Goal: Find specific page/section: Find specific page/section

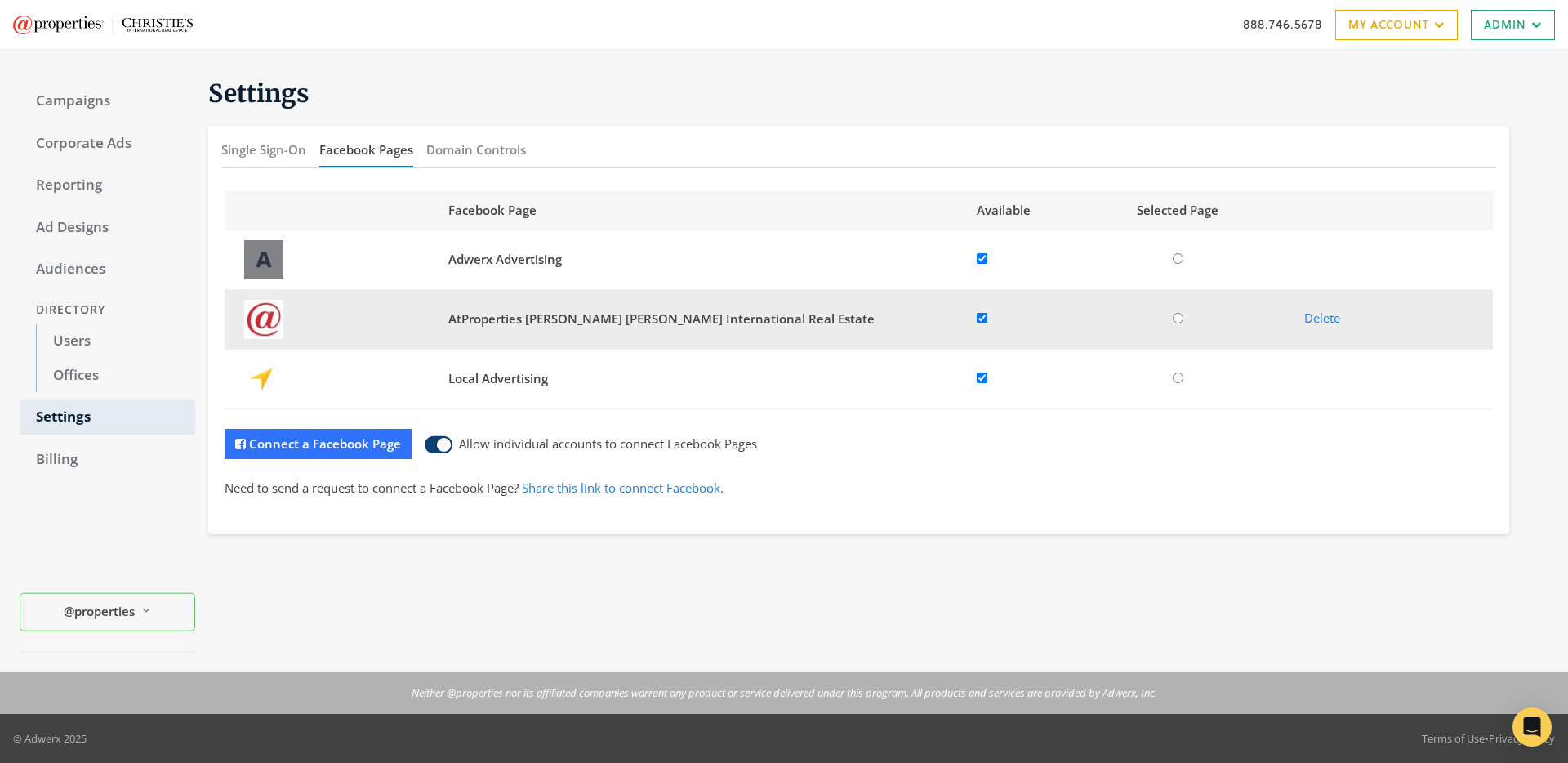
click at [553, 320] on span "AtProperties [PERSON_NAME] [PERSON_NAME] International Real Estate" at bounding box center [661, 318] width 426 height 16
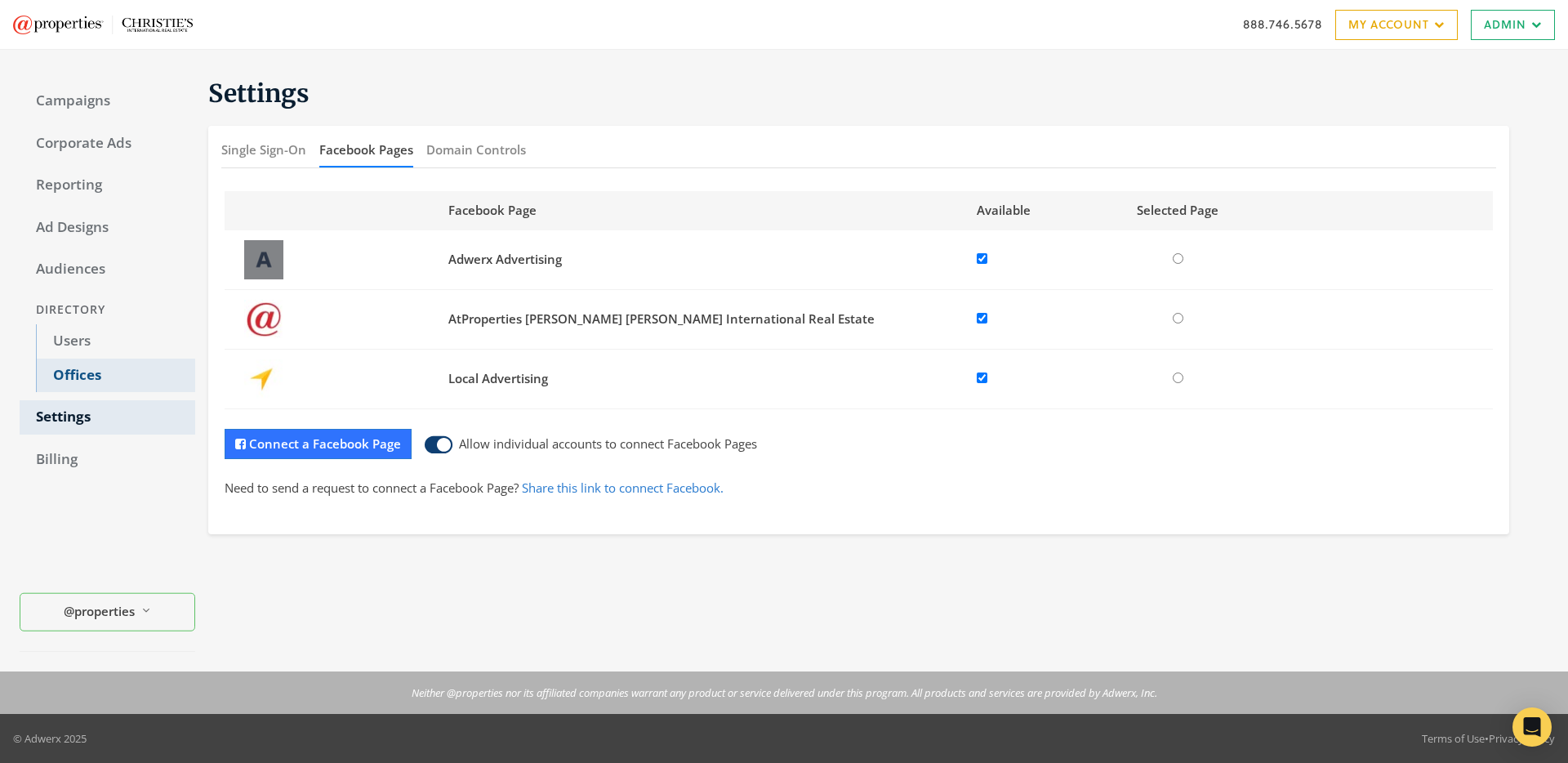
click at [87, 366] on link "Offices" at bounding box center [115, 375] width 159 height 34
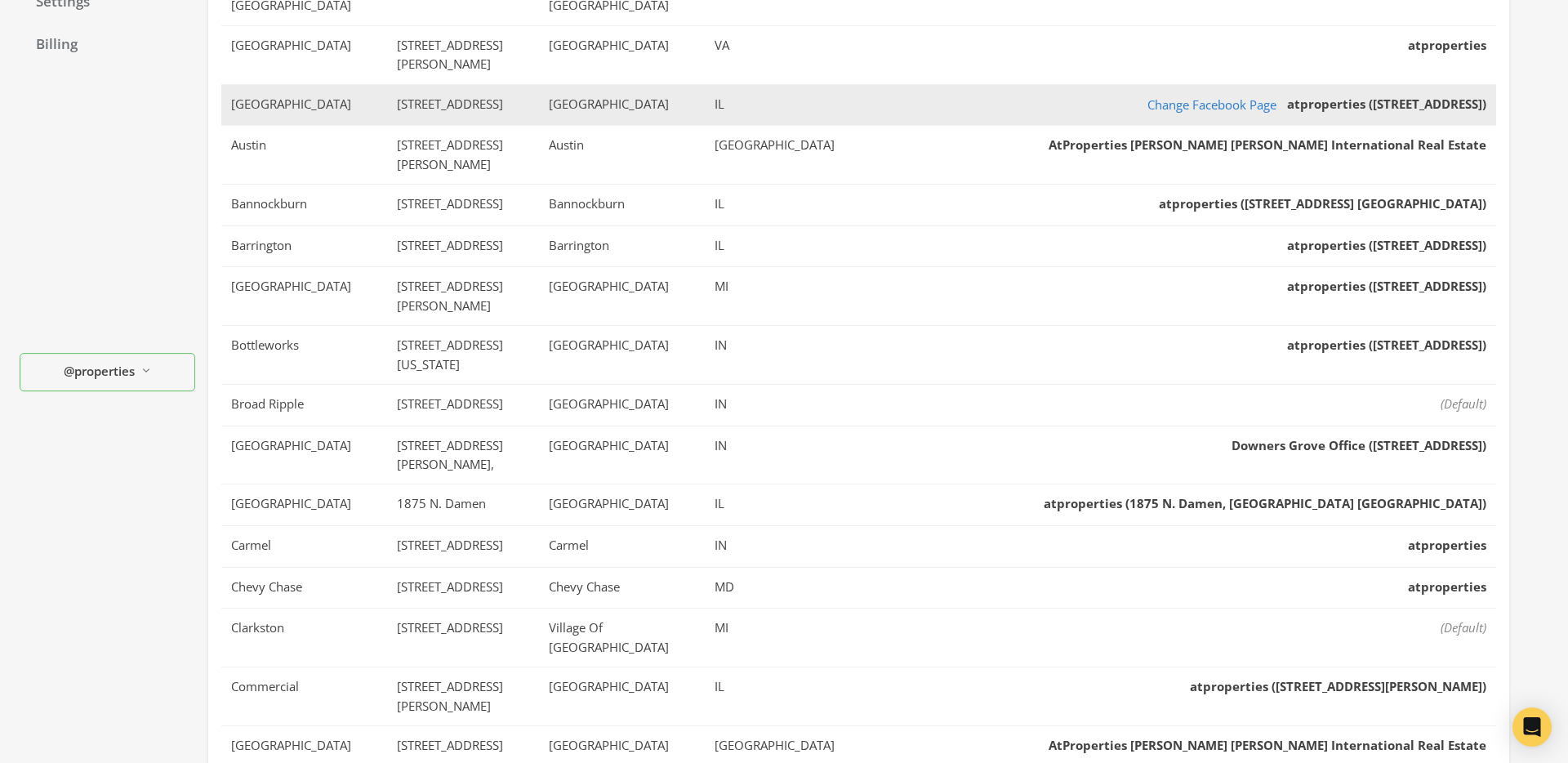
scroll to position [434, 0]
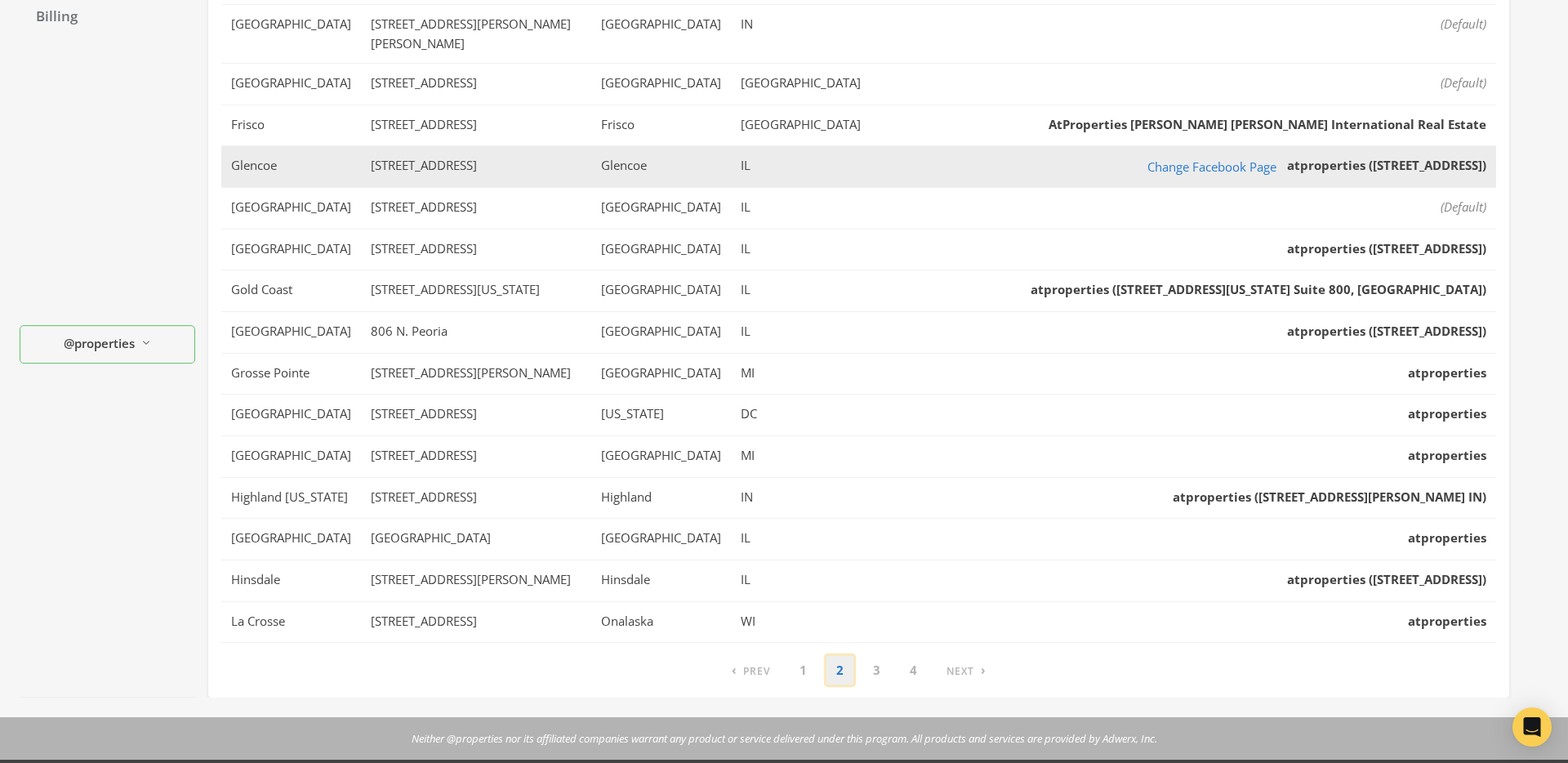
scroll to position [471, 0]
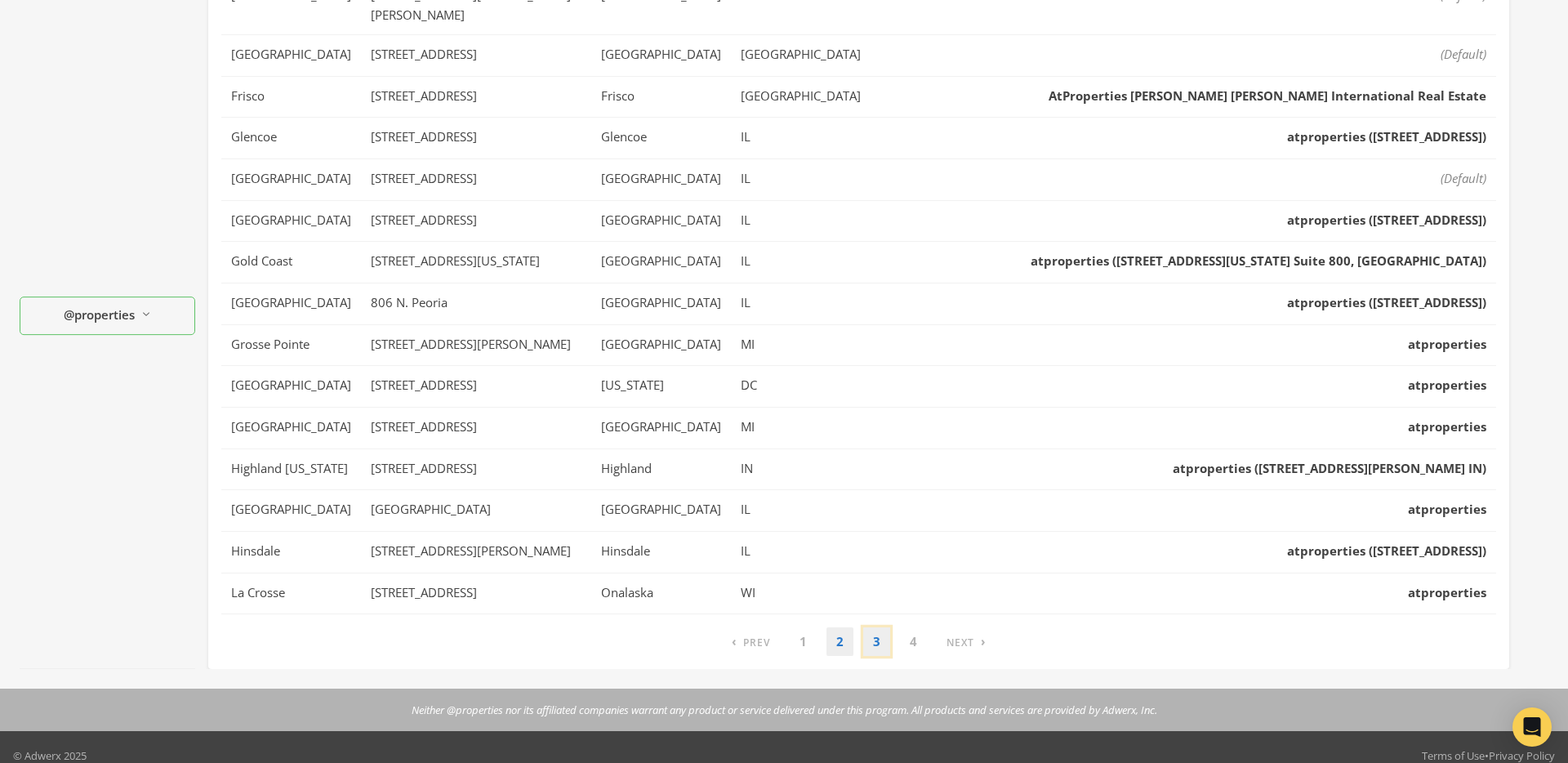
click at [875, 628] on link "3" at bounding box center [877, 642] width 27 height 29
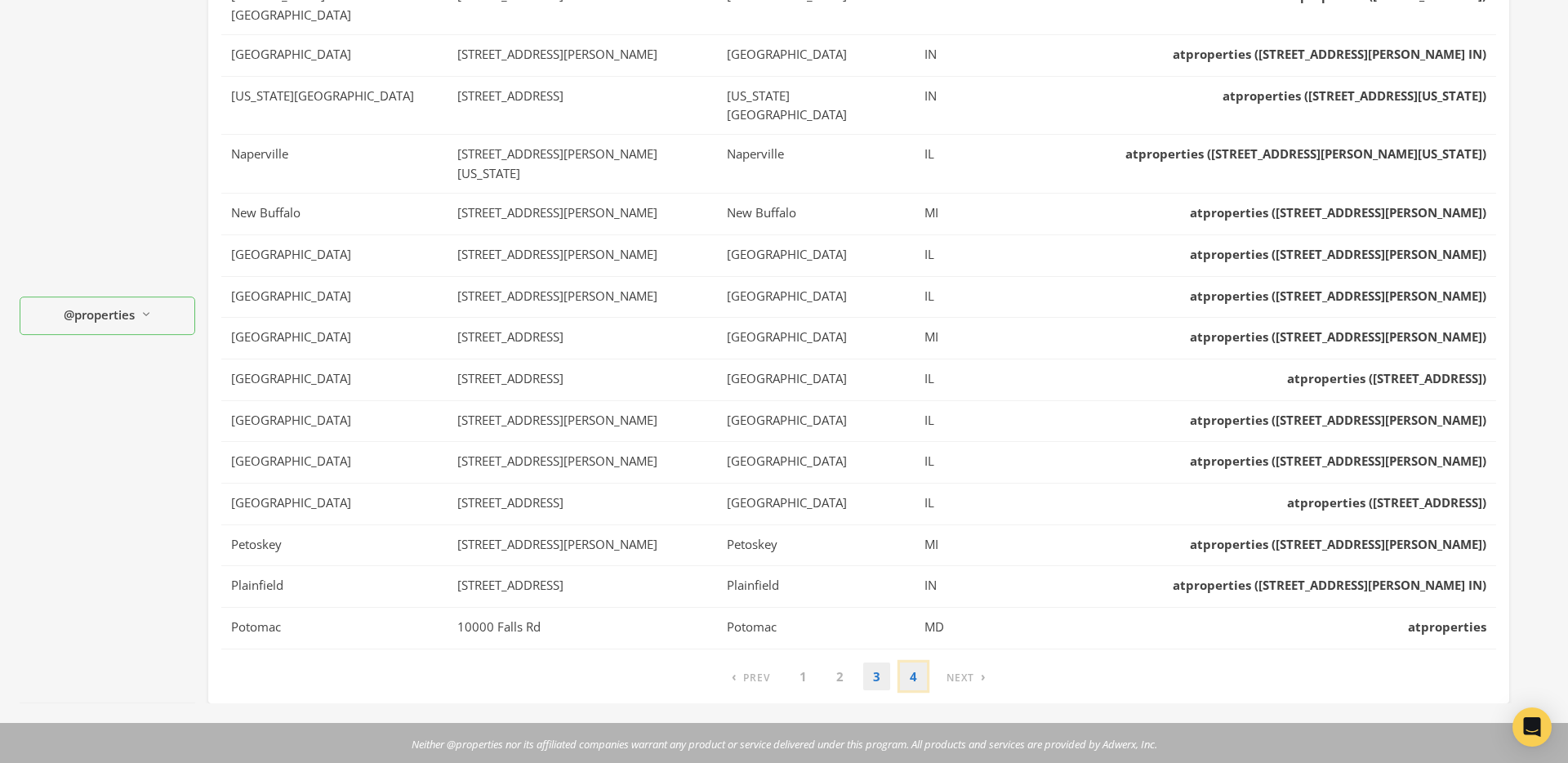
click at [907, 662] on link "4" at bounding box center [914, 676] width 27 height 29
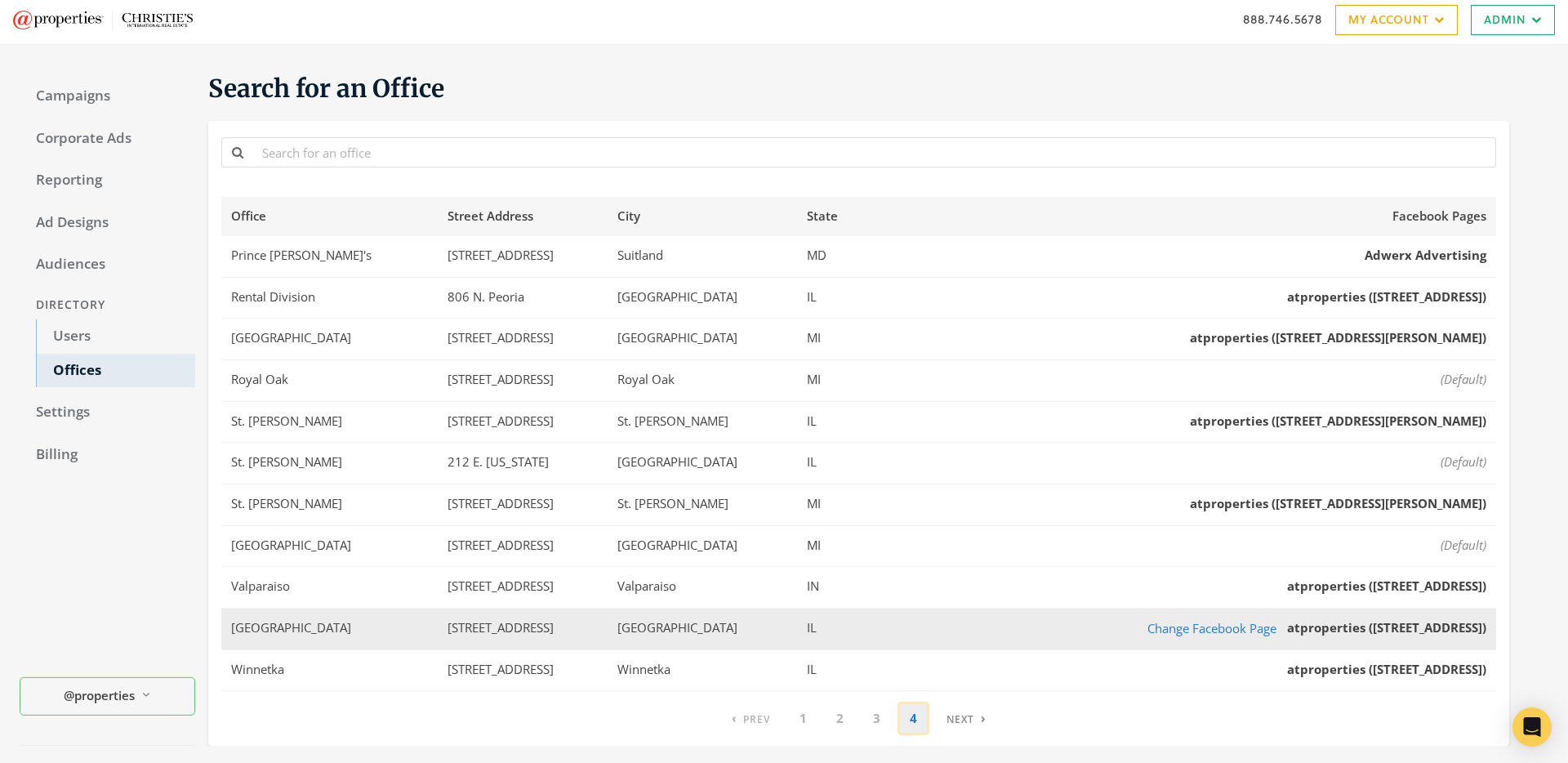
scroll to position [0, 0]
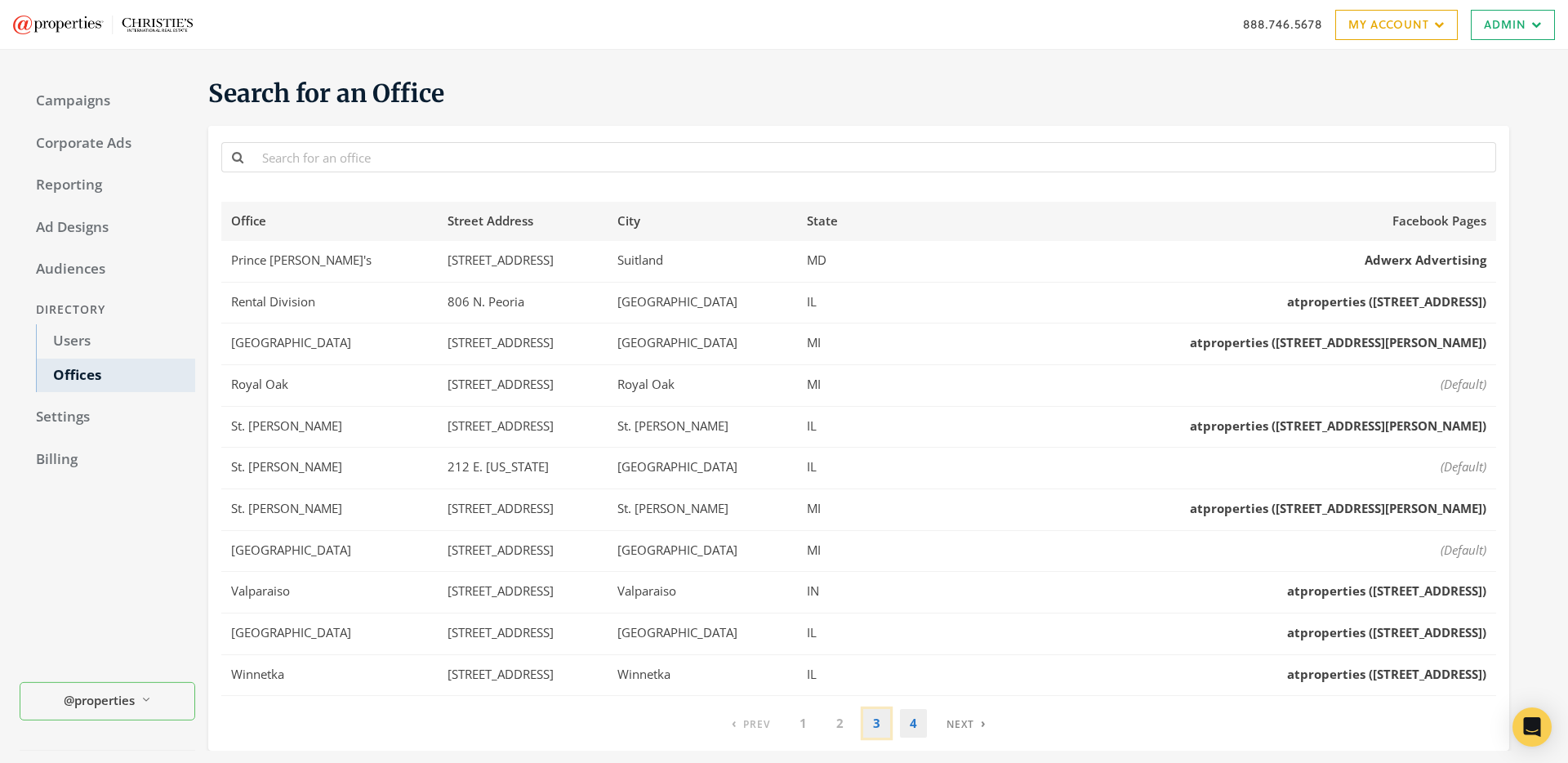
click at [871, 718] on link "3" at bounding box center [877, 723] width 27 height 29
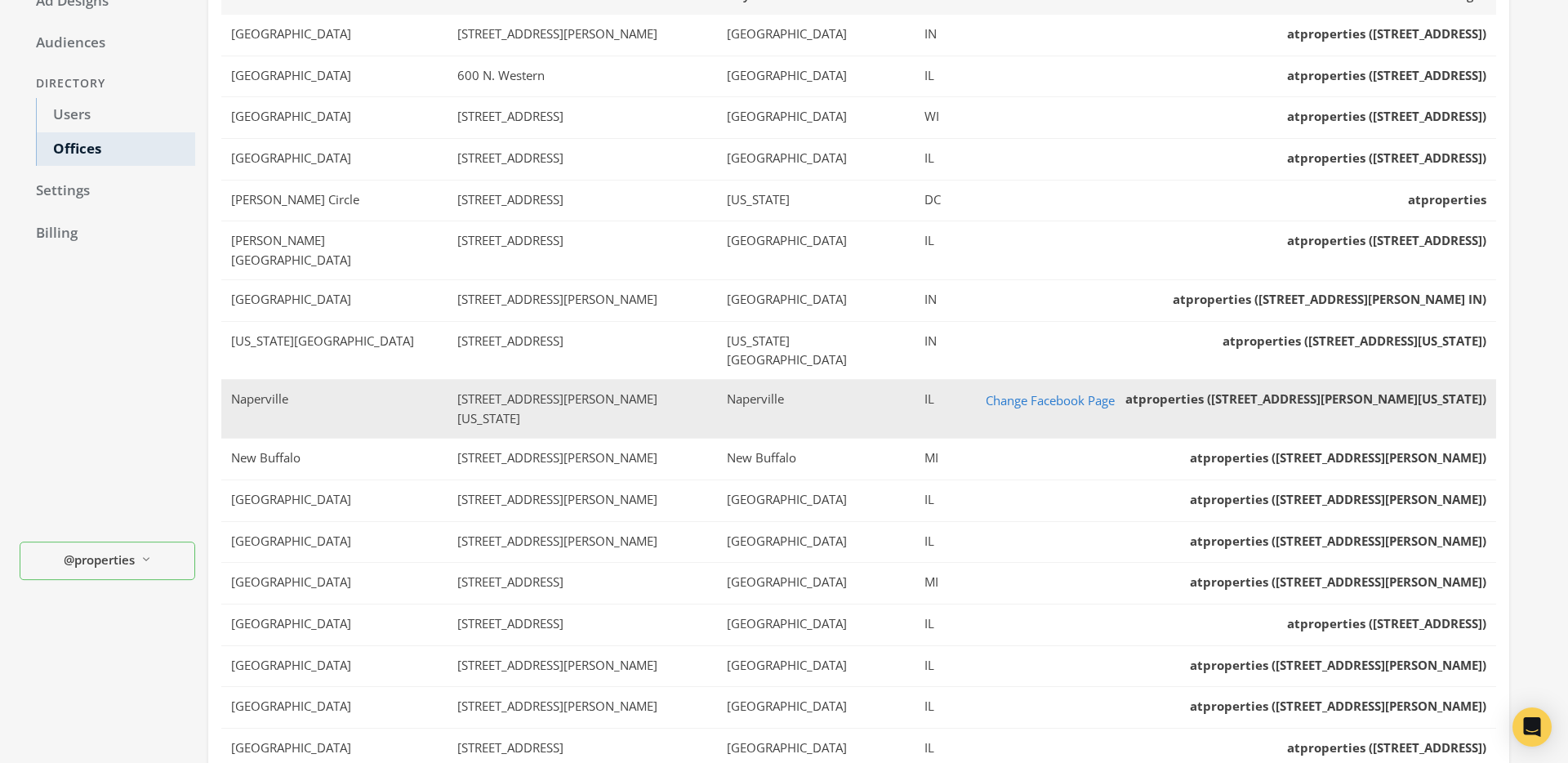
scroll to position [471, 0]
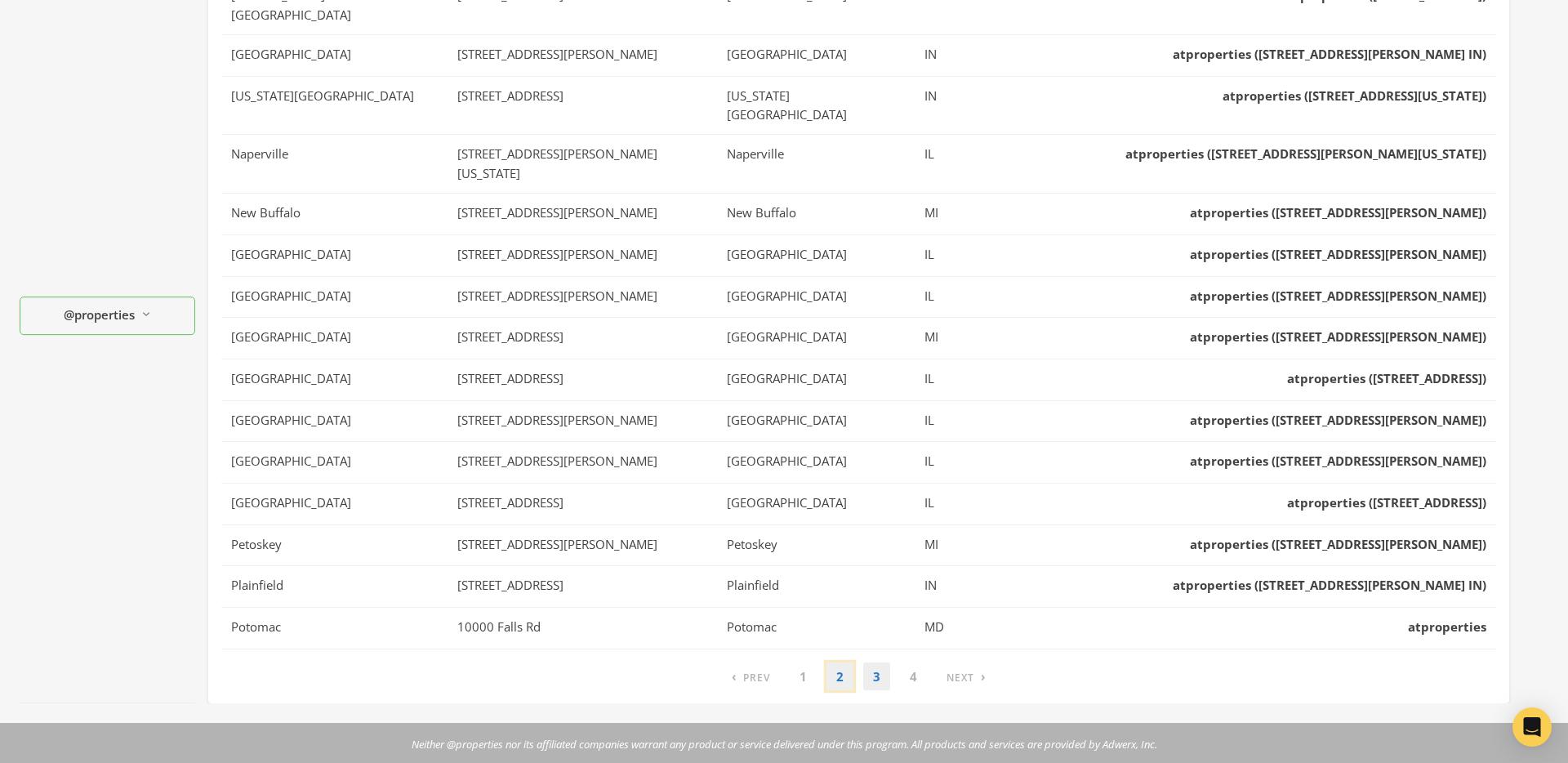
click at [838, 662] on link "2" at bounding box center [840, 676] width 27 height 29
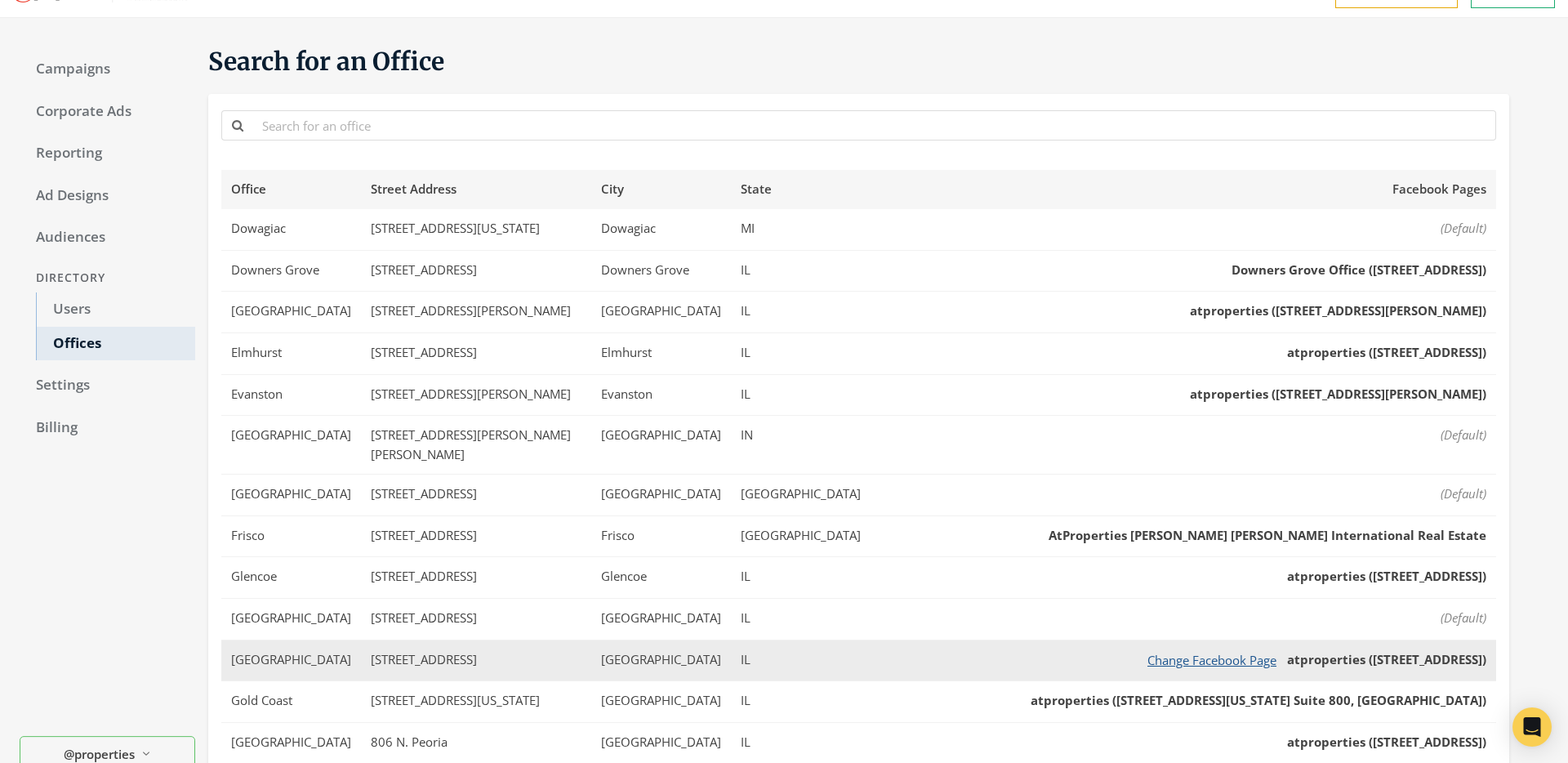
scroll to position [0, 0]
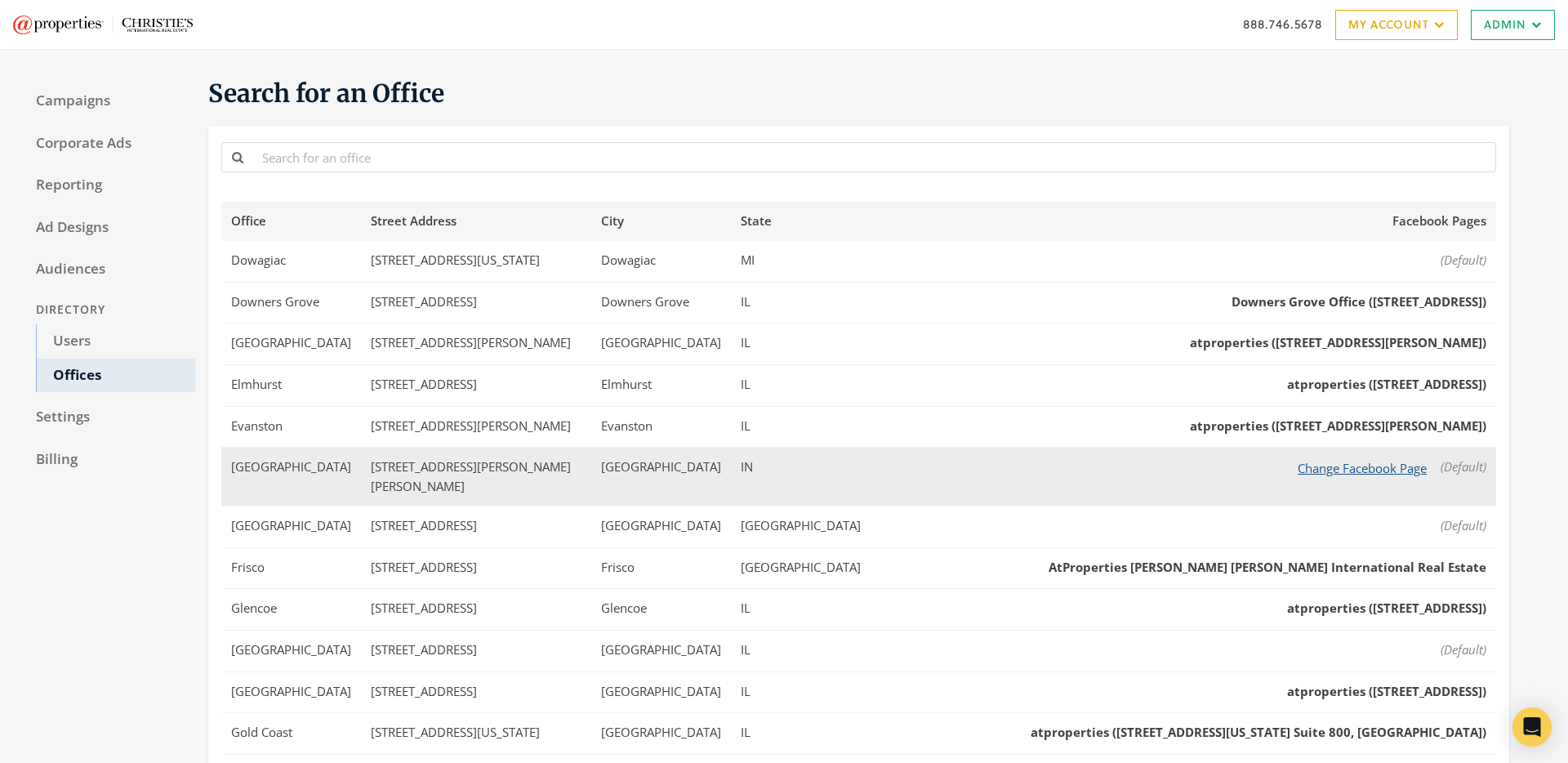
click at [1394, 467] on button "Change Facebook Page" at bounding box center [1362, 469] width 151 height 20
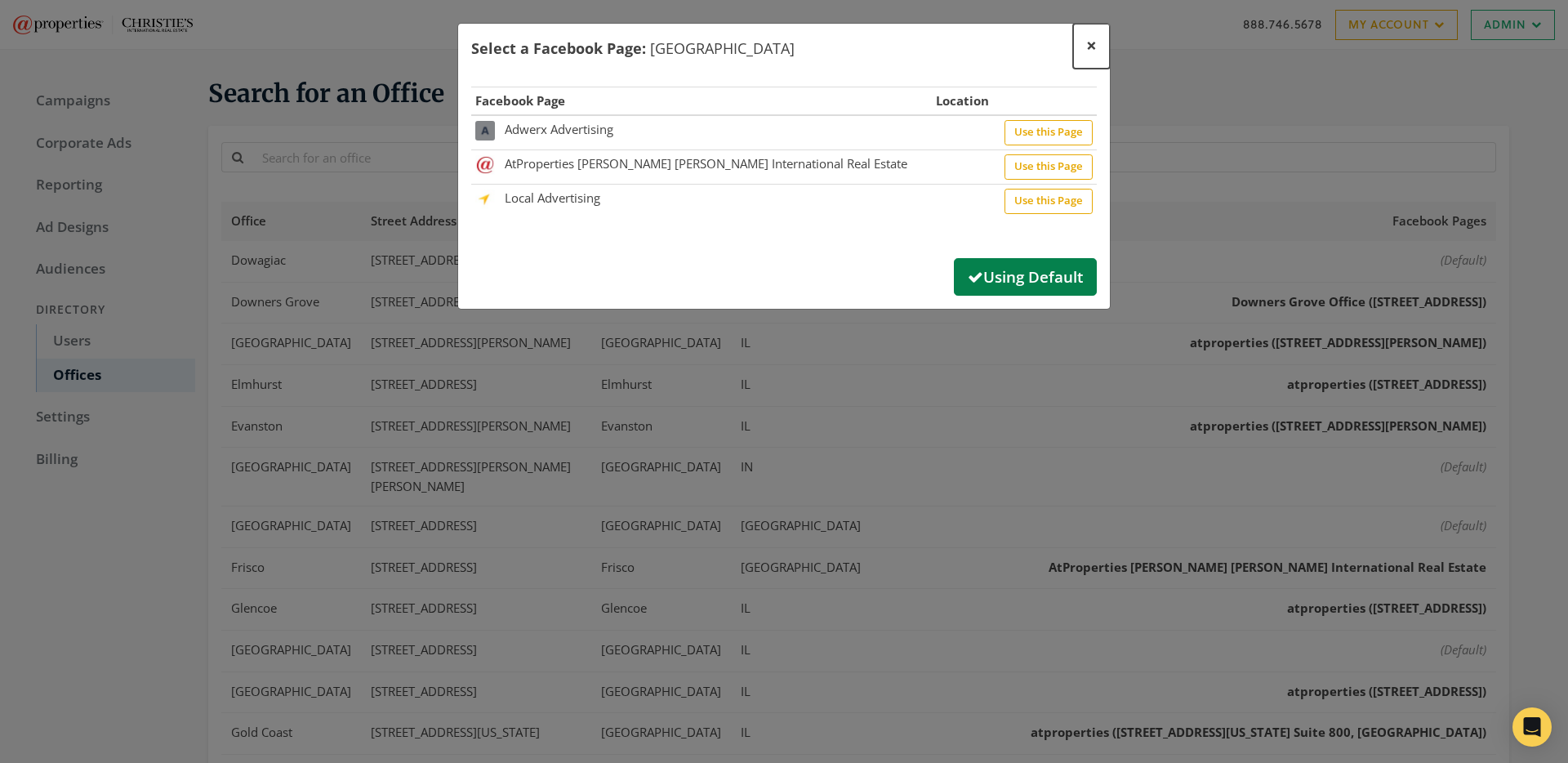
click at [1093, 45] on span "×" at bounding box center [1091, 45] width 11 height 25
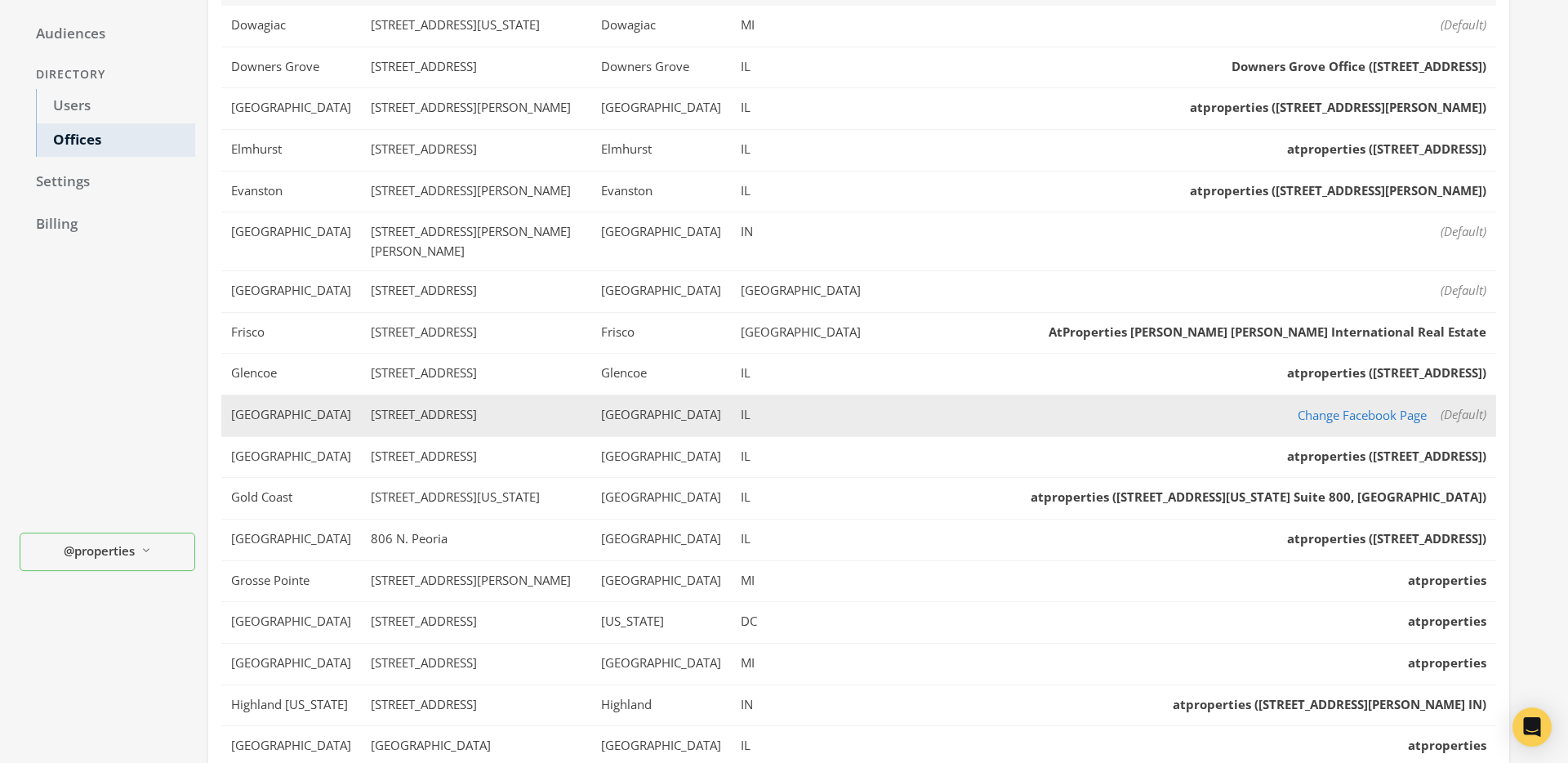
scroll to position [471, 0]
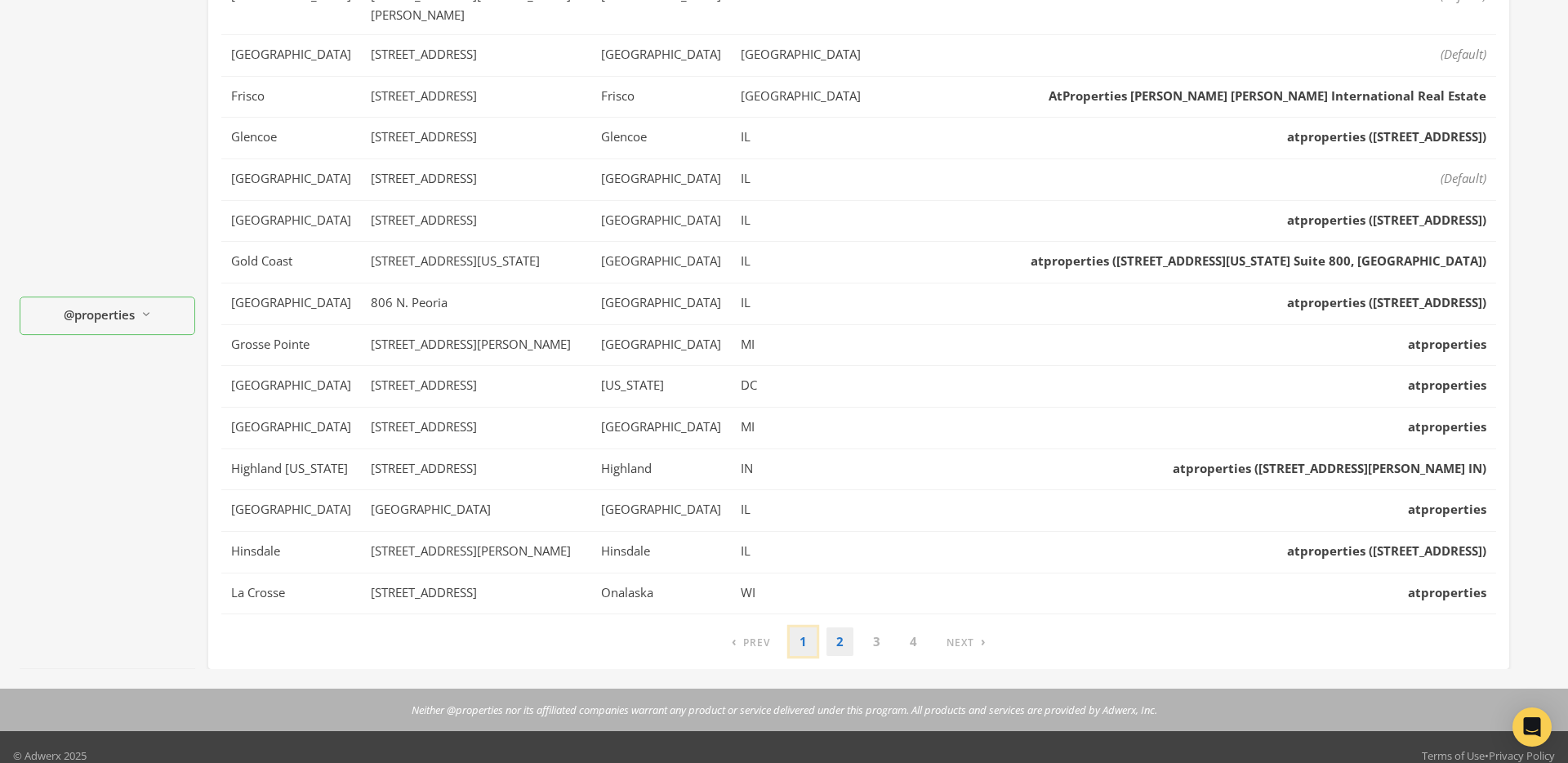
click at [799, 628] on link "1" at bounding box center [803, 642] width 27 height 29
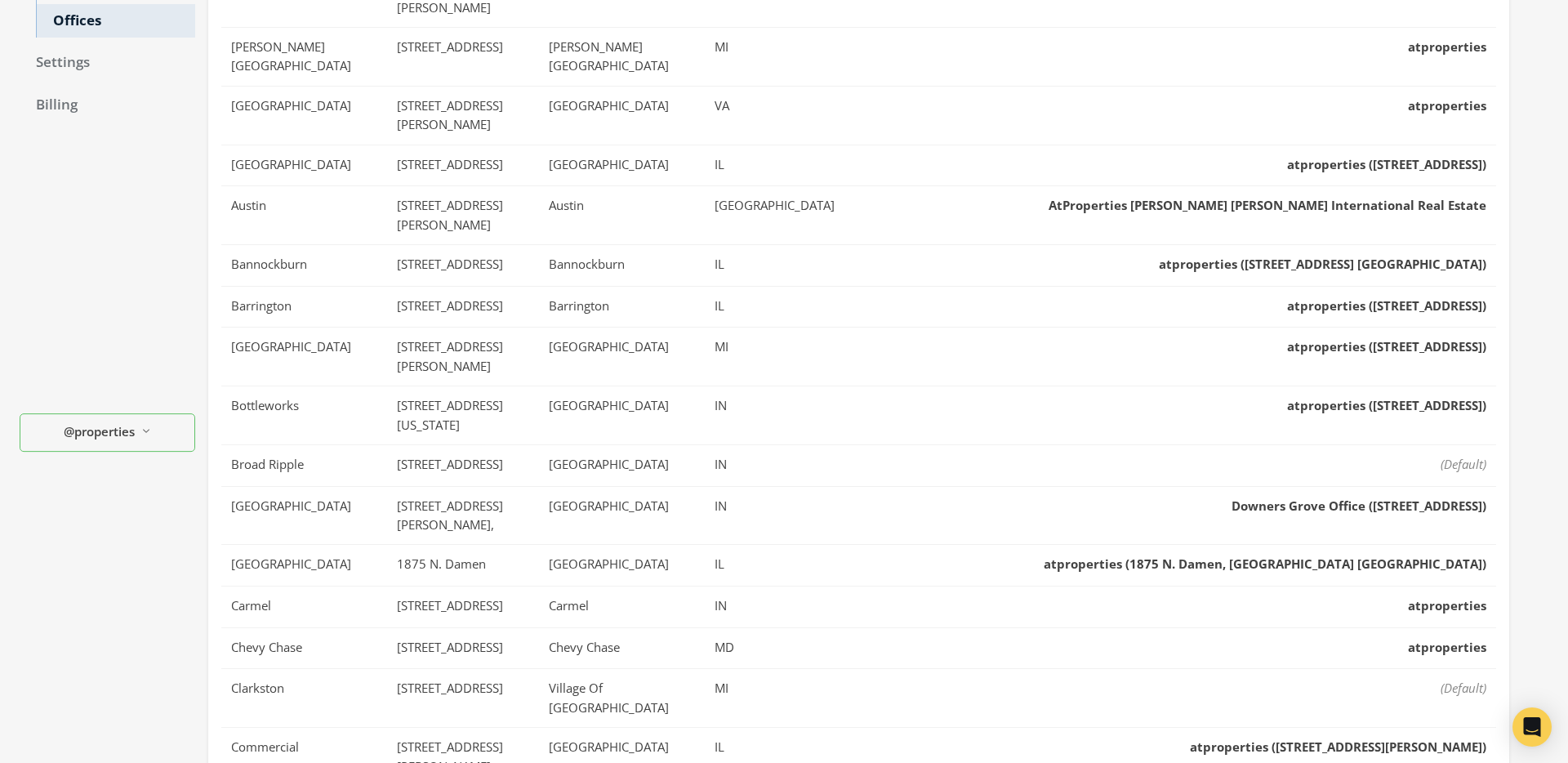
scroll to position [0, 0]
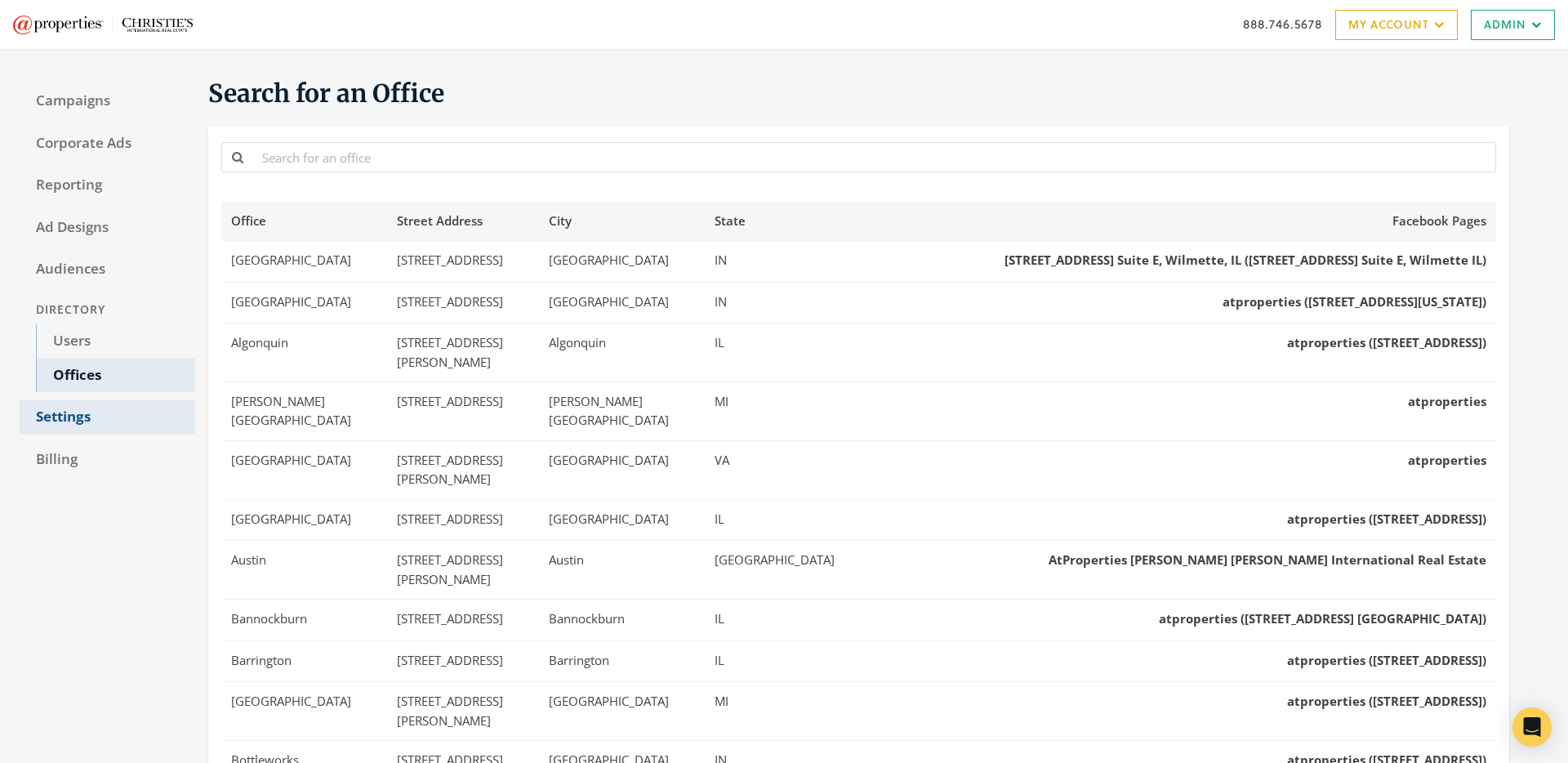
click at [53, 414] on link "Settings" at bounding box center [107, 417] width 176 height 34
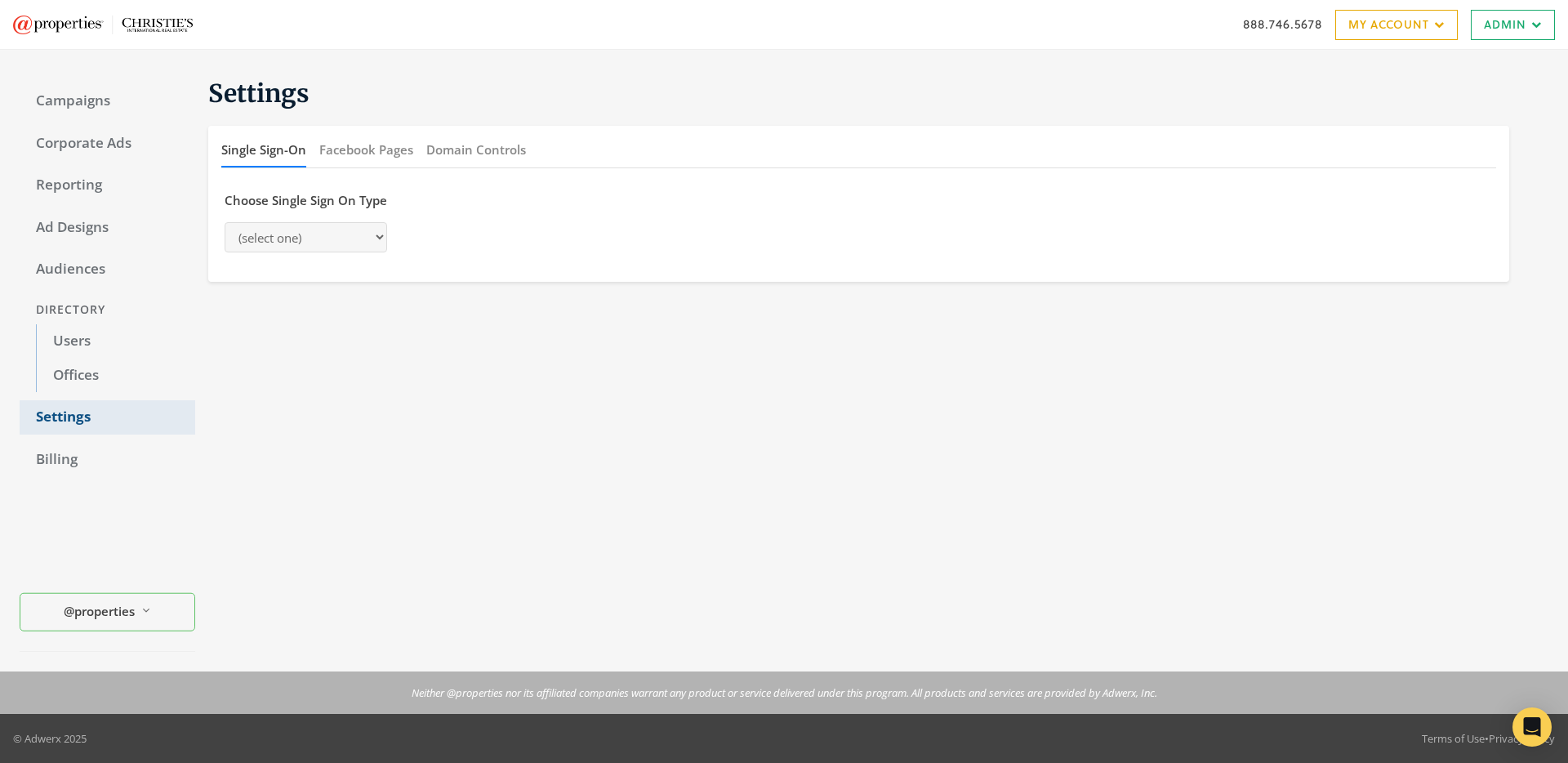
select select "adwerx"
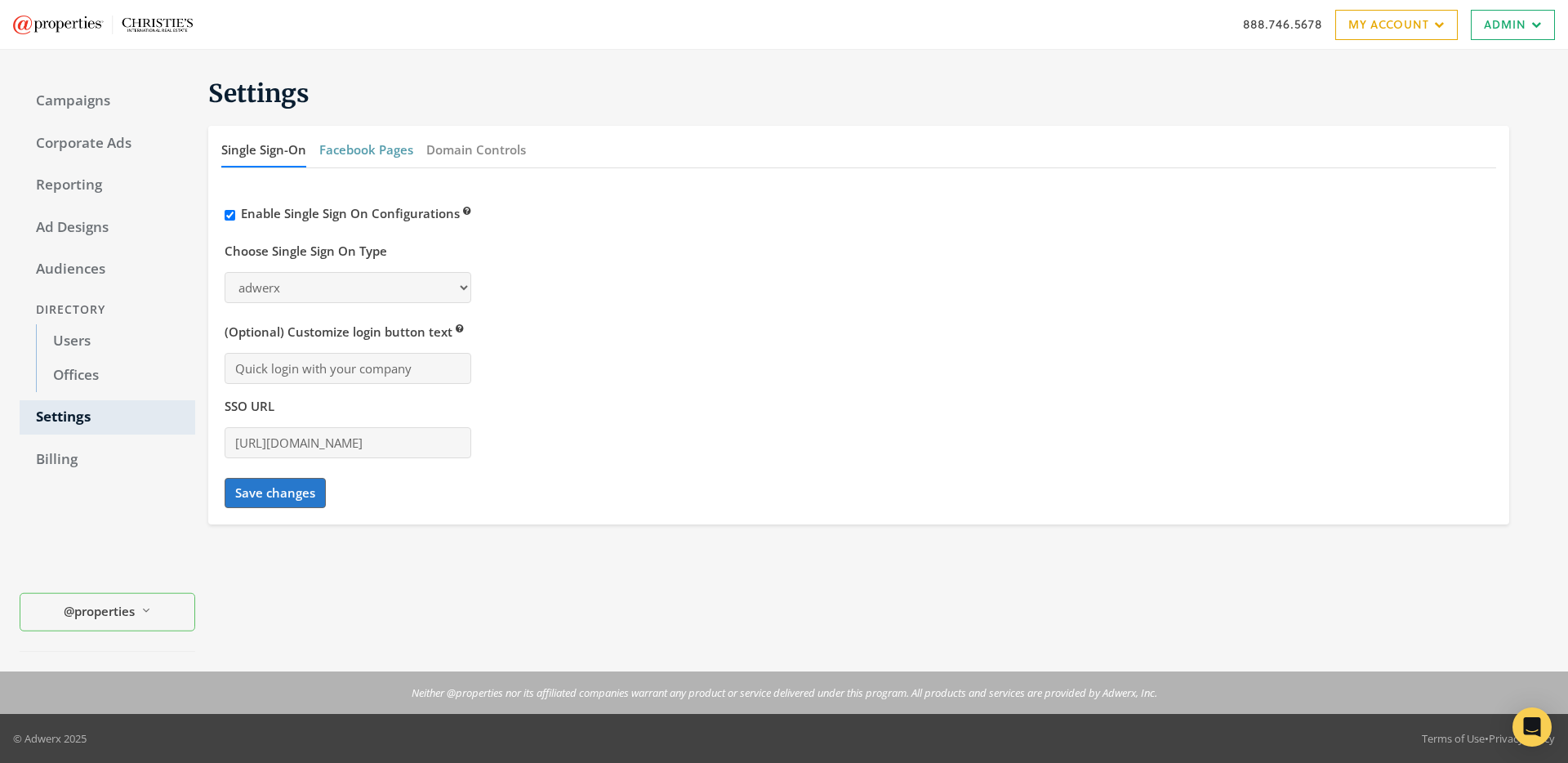
click at [359, 154] on button "Facebook Pages" at bounding box center [367, 150] width 94 height 35
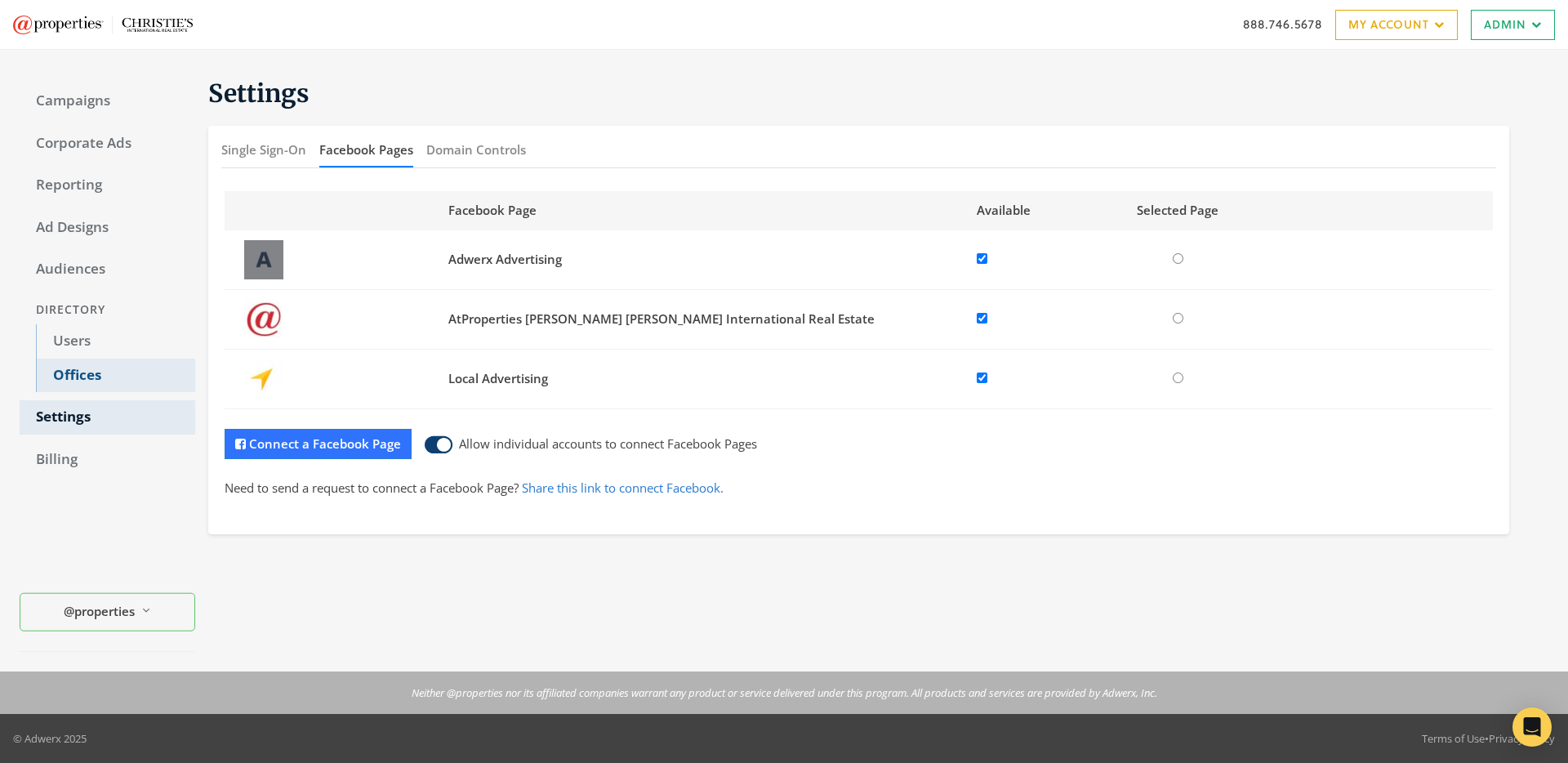
click at [79, 384] on link "Offices" at bounding box center [115, 375] width 159 height 34
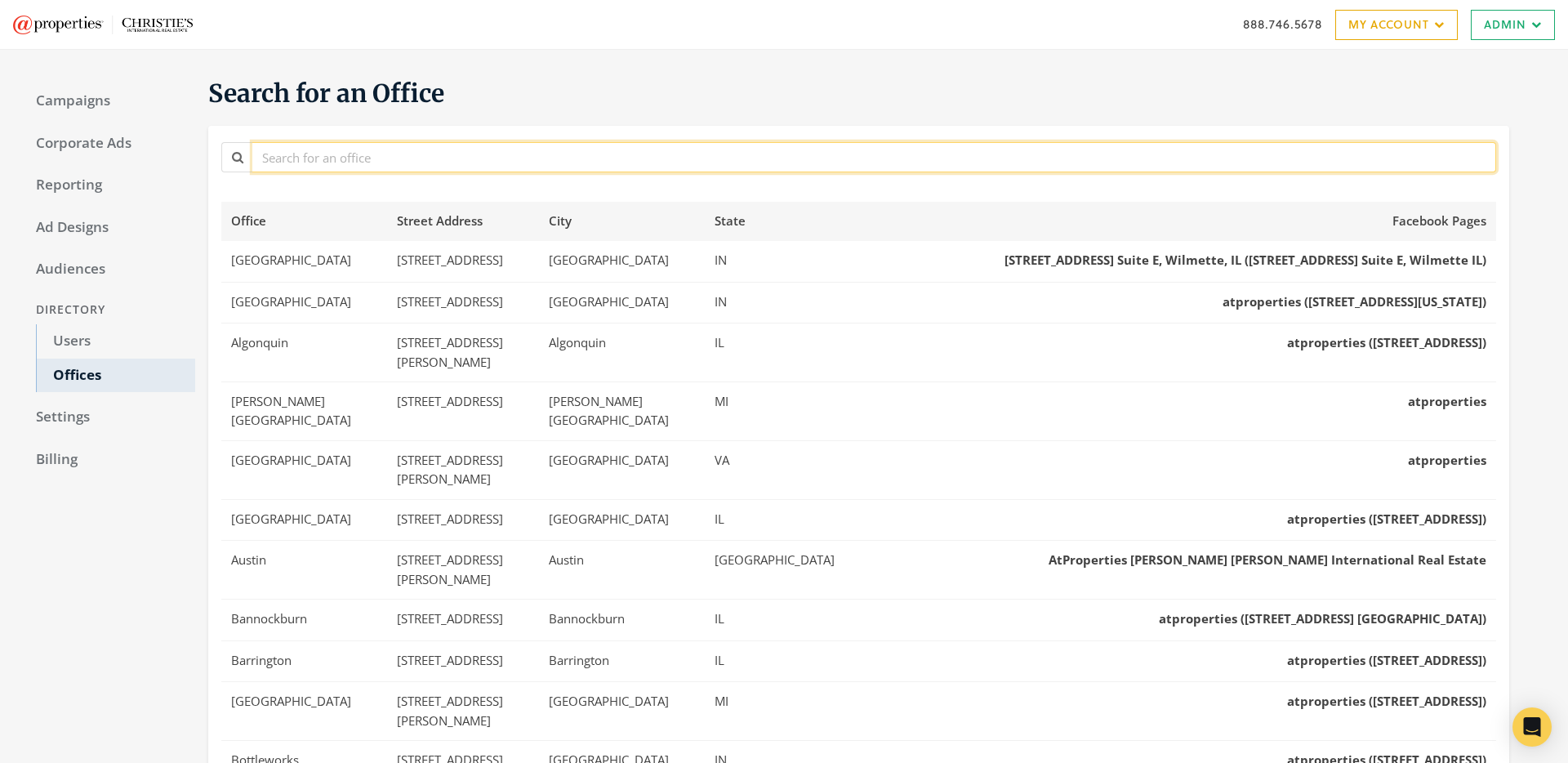
click at [453, 167] on input "text" at bounding box center [874, 157] width 1244 height 30
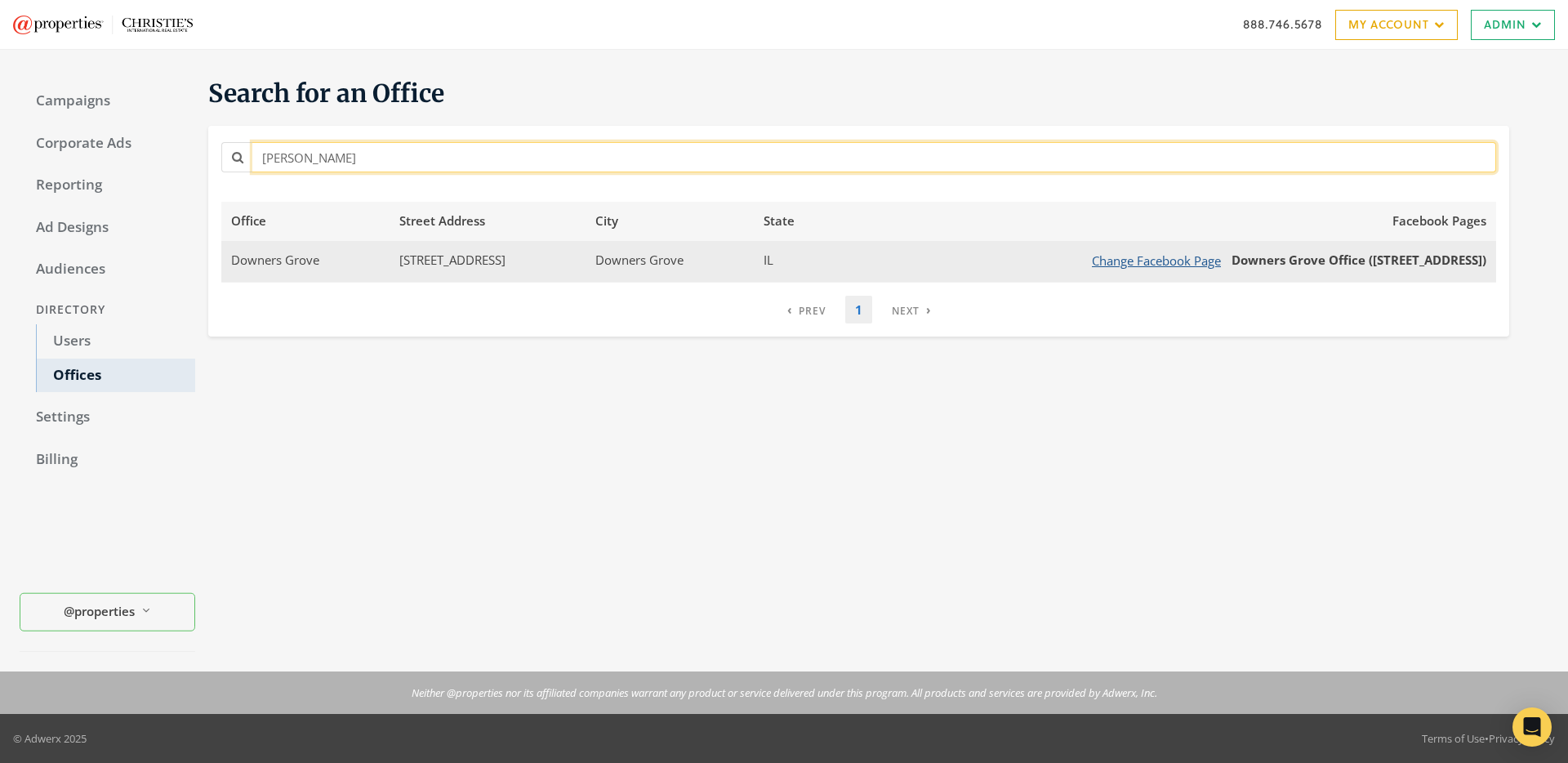
type input "[PERSON_NAME]"
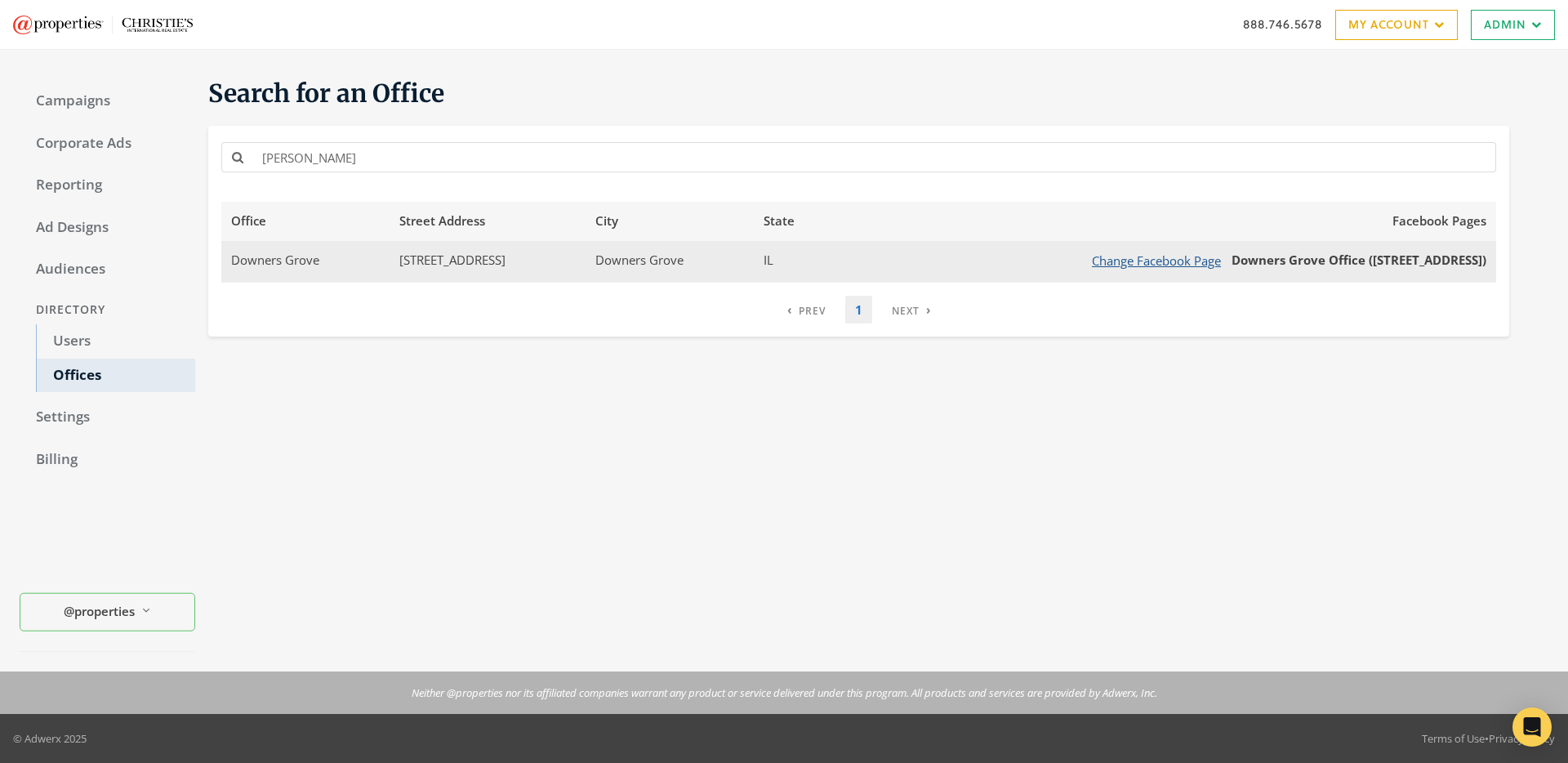
click at [1085, 262] on button "Change Facebook Page" at bounding box center [1156, 261] width 151 height 20
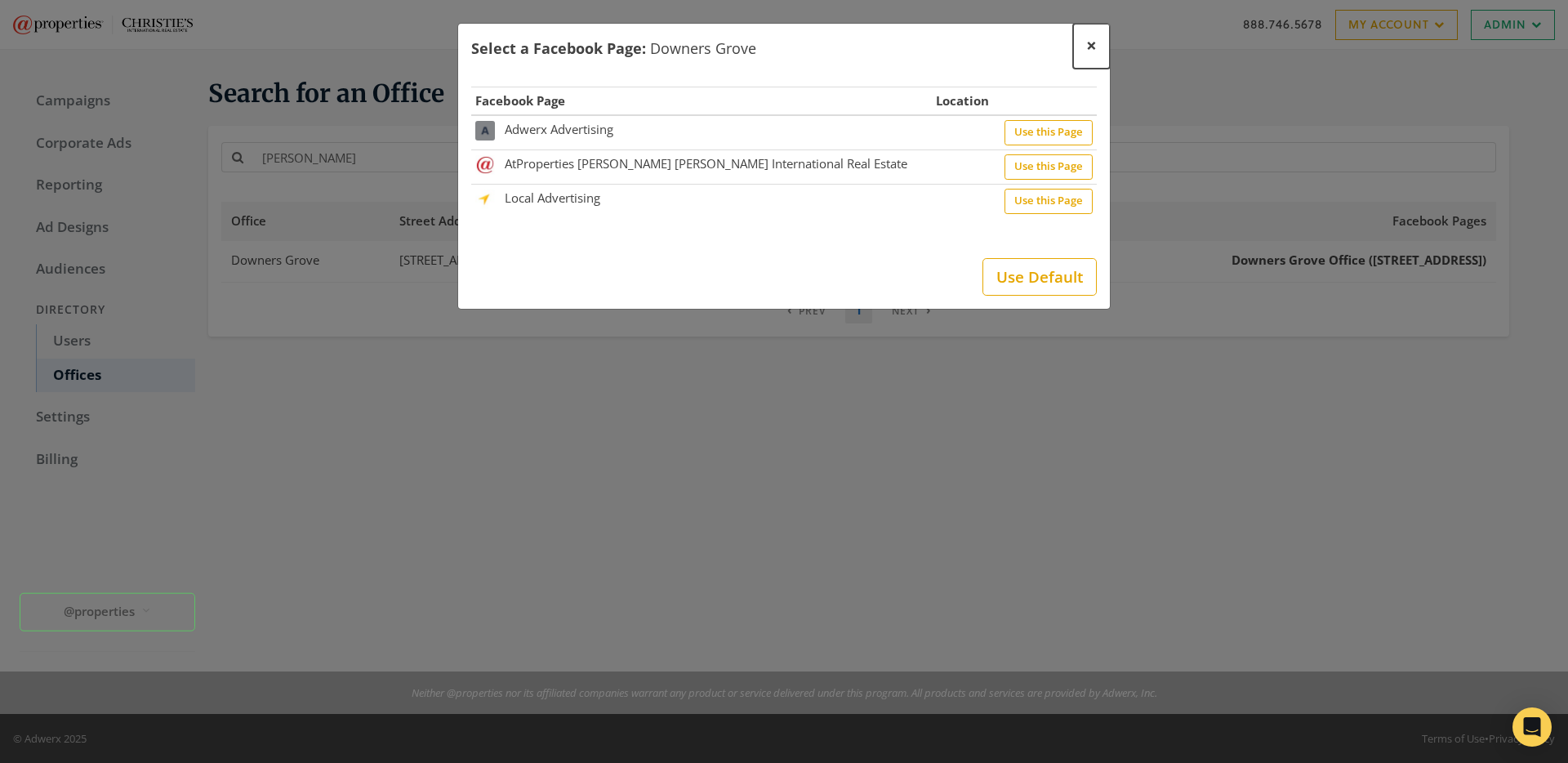
click at [1093, 46] on span "×" at bounding box center [1091, 45] width 11 height 25
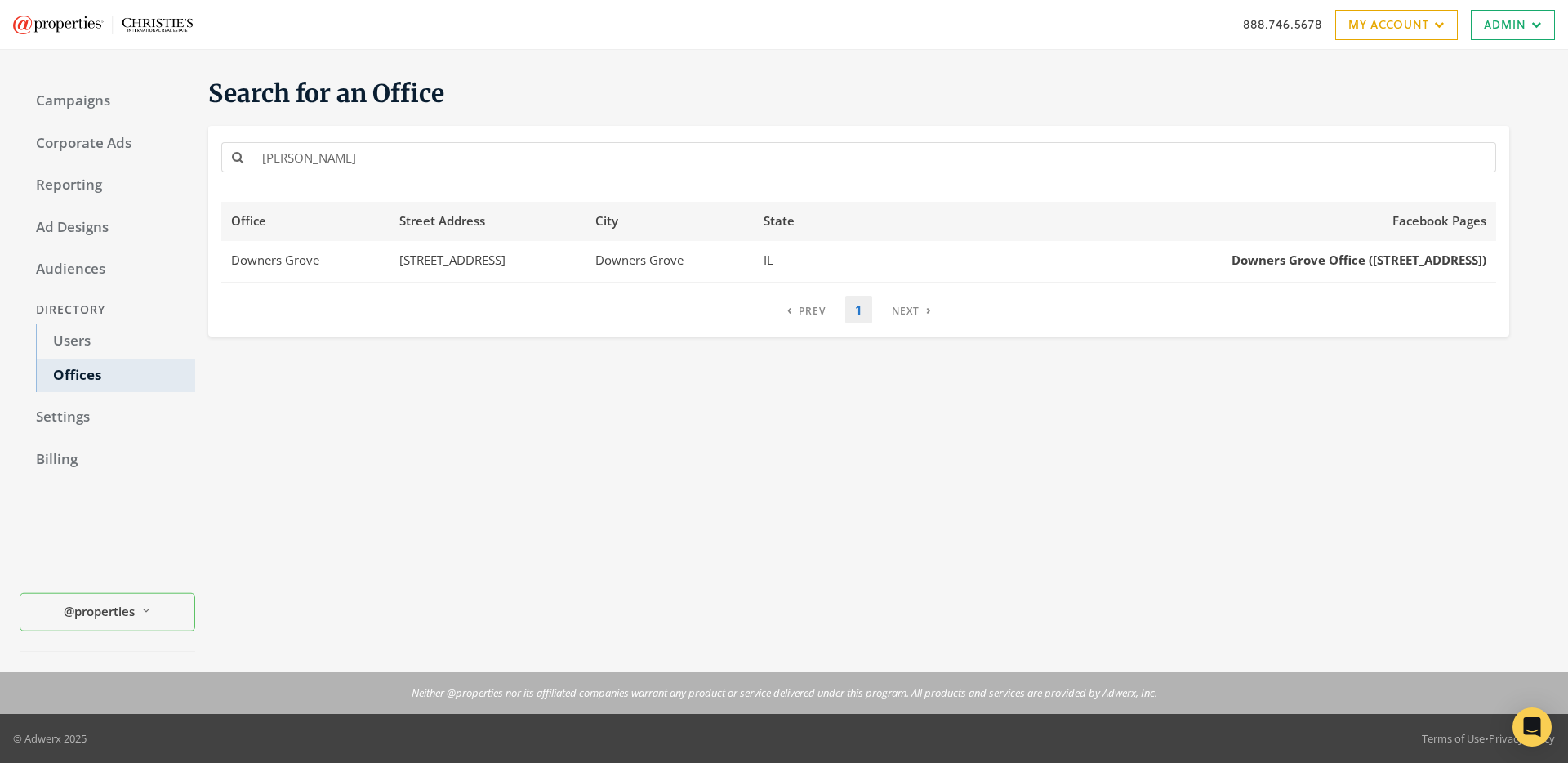
click at [826, 405] on div "Search for an Office [PERSON_NAME] Office Street Address City State Facebook Pa…" at bounding box center [871, 361] width 1353 height 582
click at [702, 462] on div "Search for an Office [PERSON_NAME] Office Street Address City State Facebook Pa…" at bounding box center [871, 361] width 1353 height 582
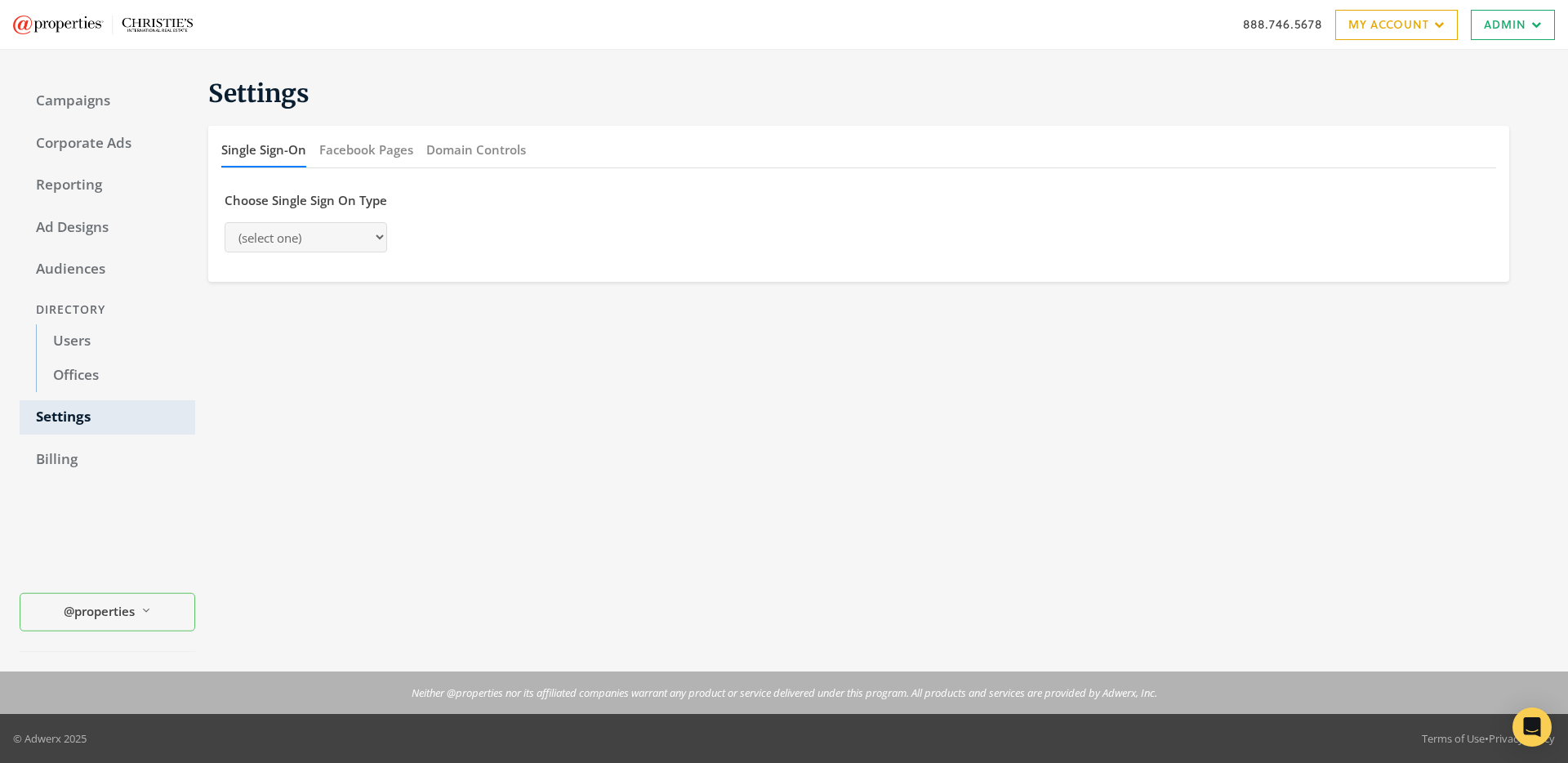
select select "adwerx"
